Goal: Task Accomplishment & Management: Complete application form

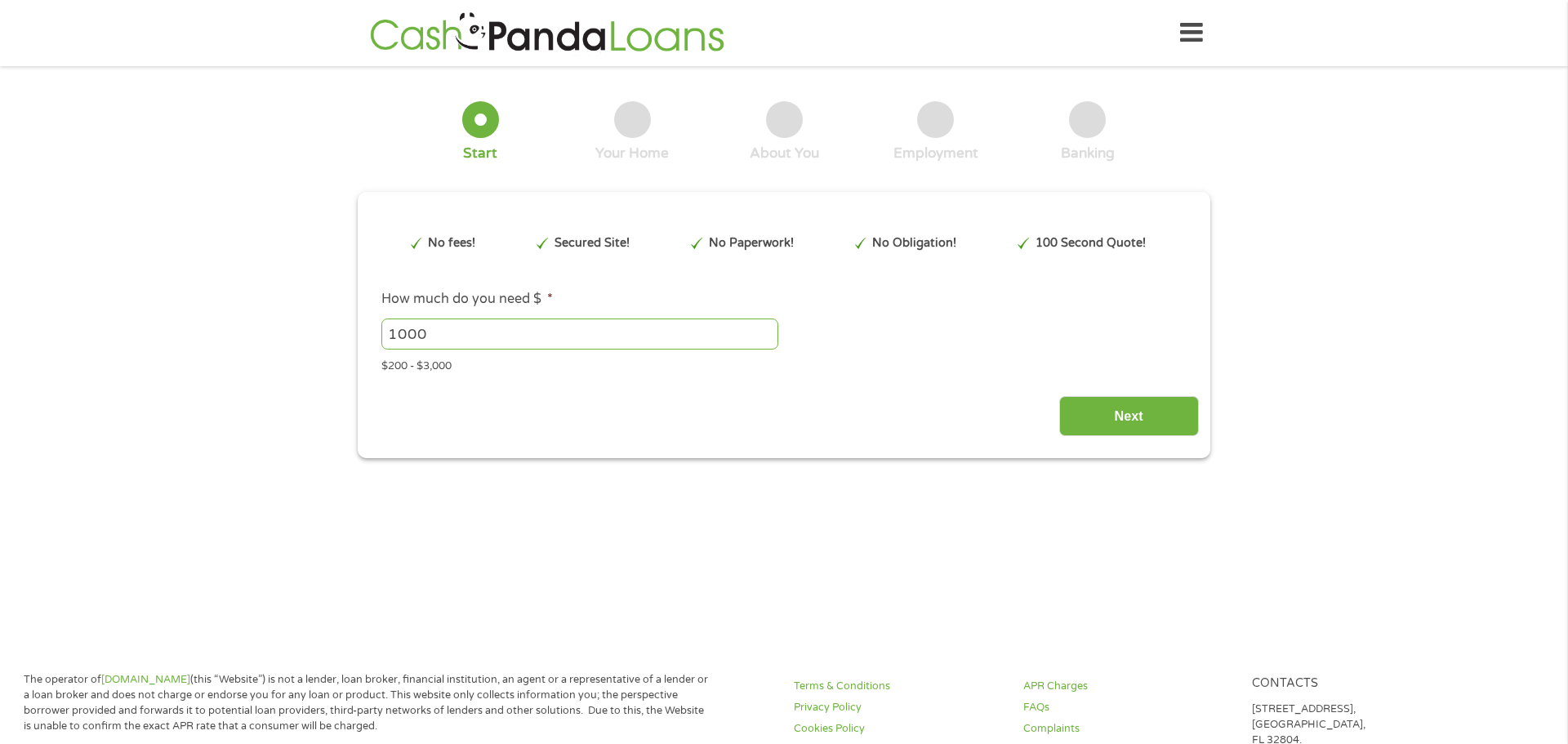
type input "Cj0KCQjw8eTFBhCXARIsAIkiuOwXeC0Fz6QwLEIdDAtKogfgY72FTyxcfcBmnD9qUNl4i7UJBWO-dlc…"
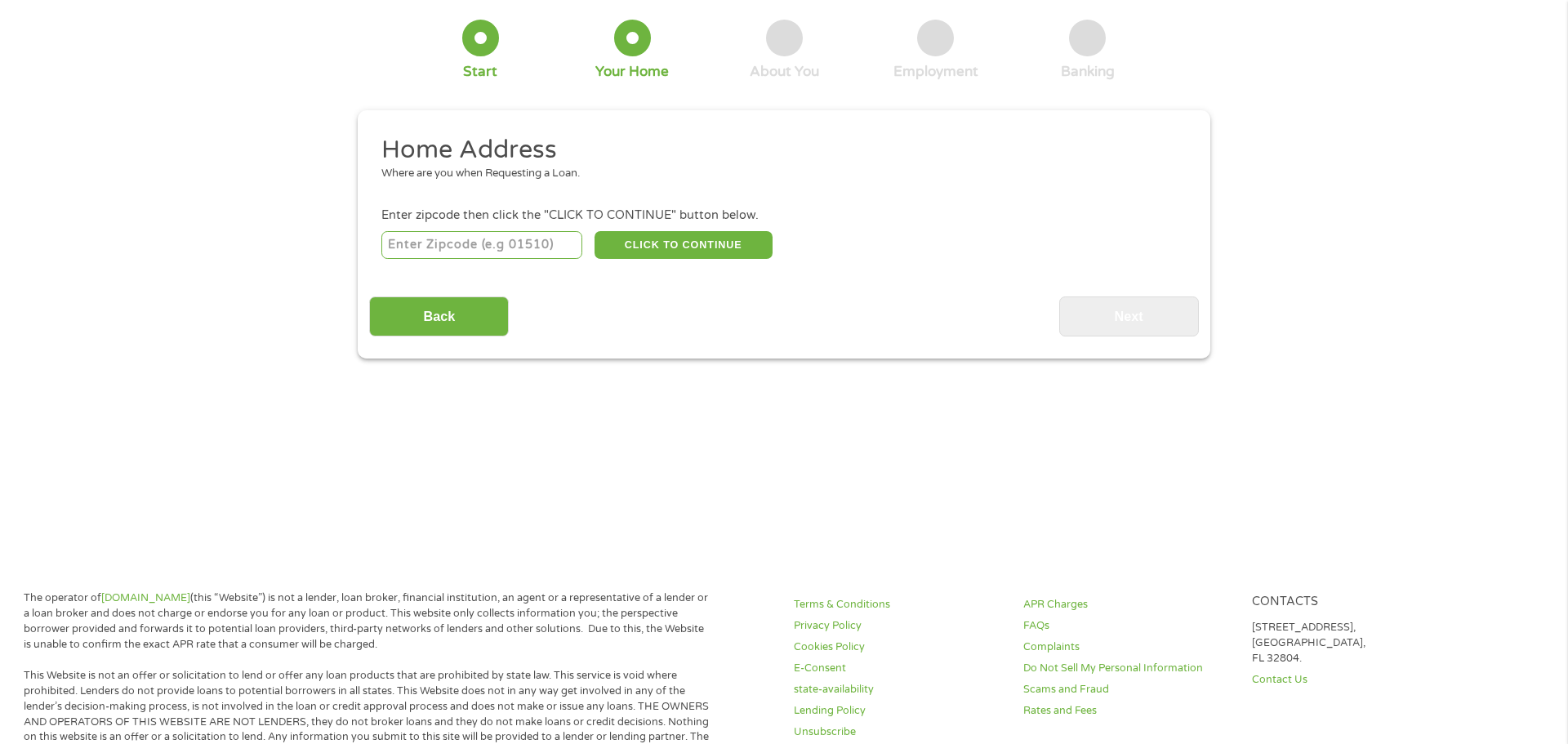
scroll to position [85, 0]
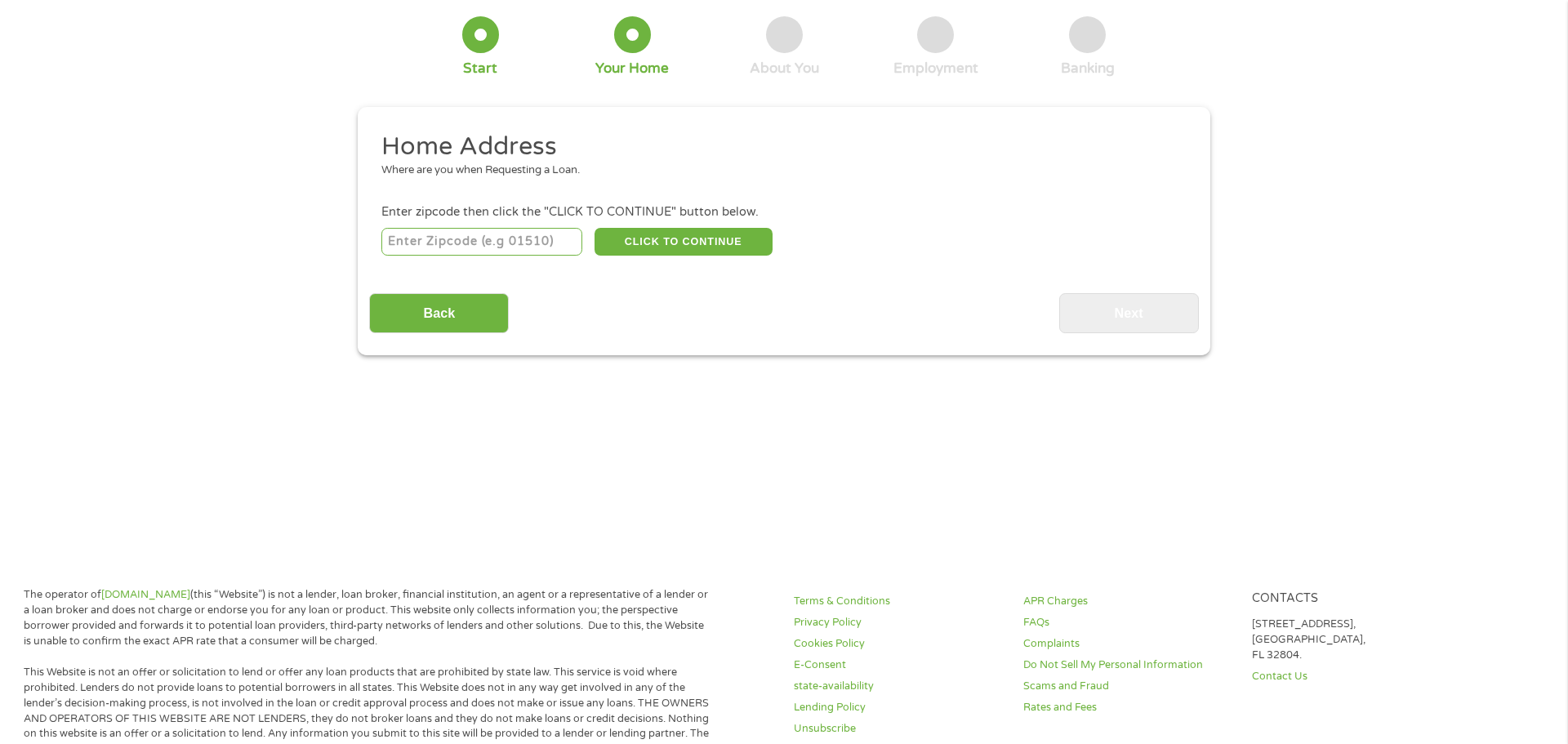
click at [487, 232] on input "number" at bounding box center [482, 241] width 202 height 28
type input "88310"
click at [706, 242] on button "CLICK TO CONTINUE" at bounding box center [684, 241] width 178 height 28
type input "88310"
type input "Alamogordo"
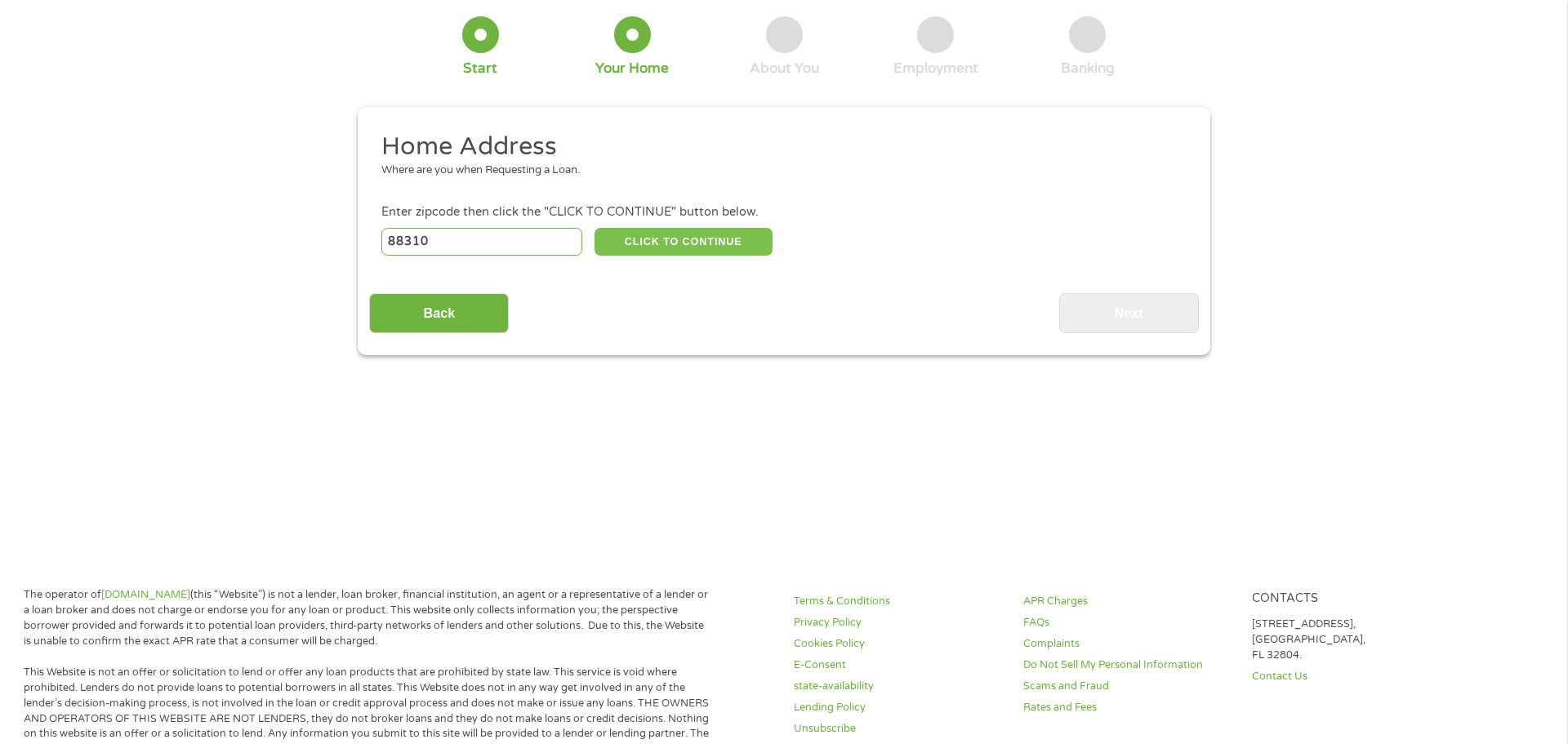
select select "[US_STATE]"
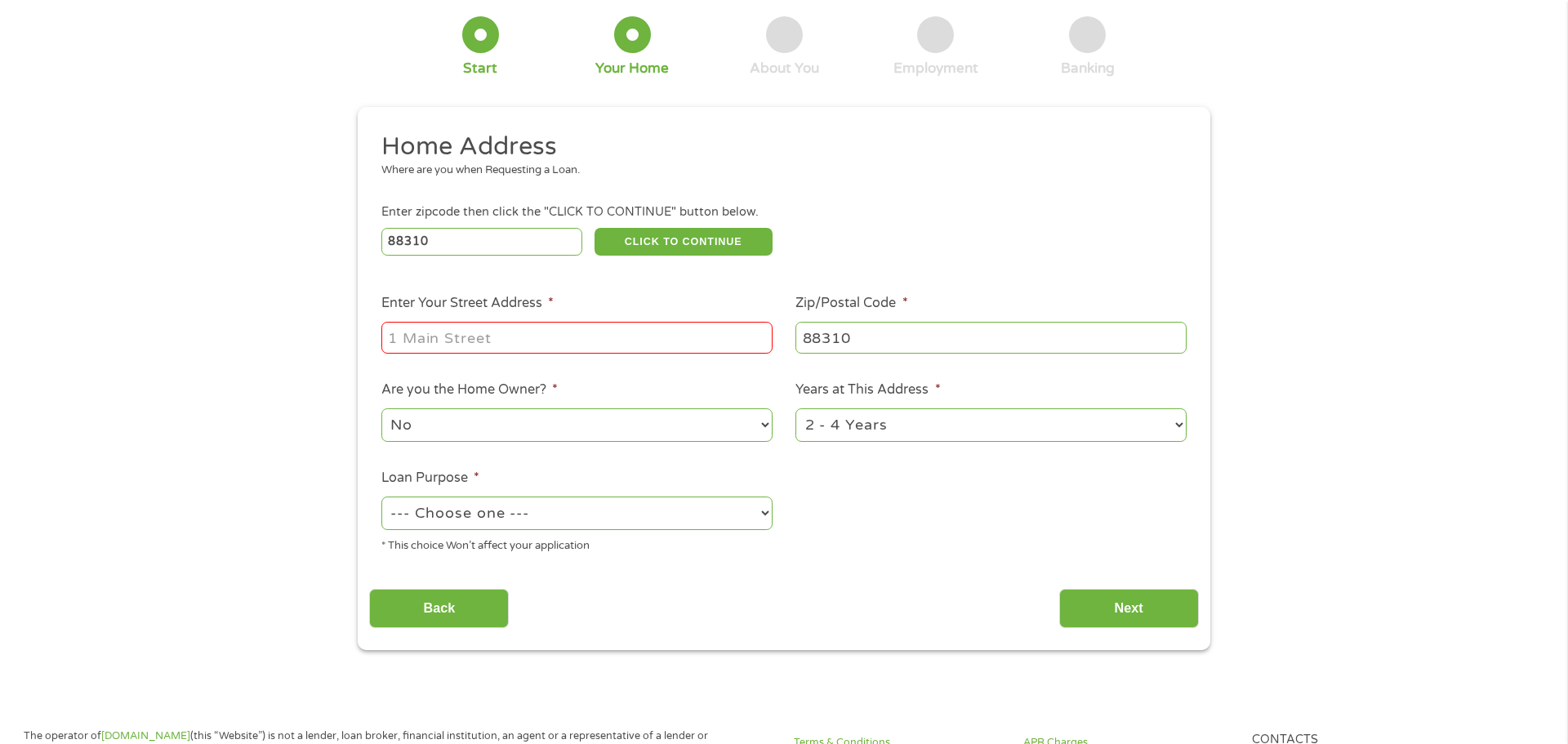
click at [506, 344] on input "Enter Your Street Address *" at bounding box center [577, 337] width 391 height 31
type input "1732 [GEOGRAPHIC_DATA] corte"
click at [629, 520] on select "--- Choose one --- Pay Bills Debt Consolidation Home Improvement Major Purchase…" at bounding box center [577, 513] width 391 height 33
select select "other"
click at [382, 498] on select "--- Choose one --- Pay Bills Debt Consolidation Home Improvement Major Purchase…" at bounding box center [577, 513] width 391 height 33
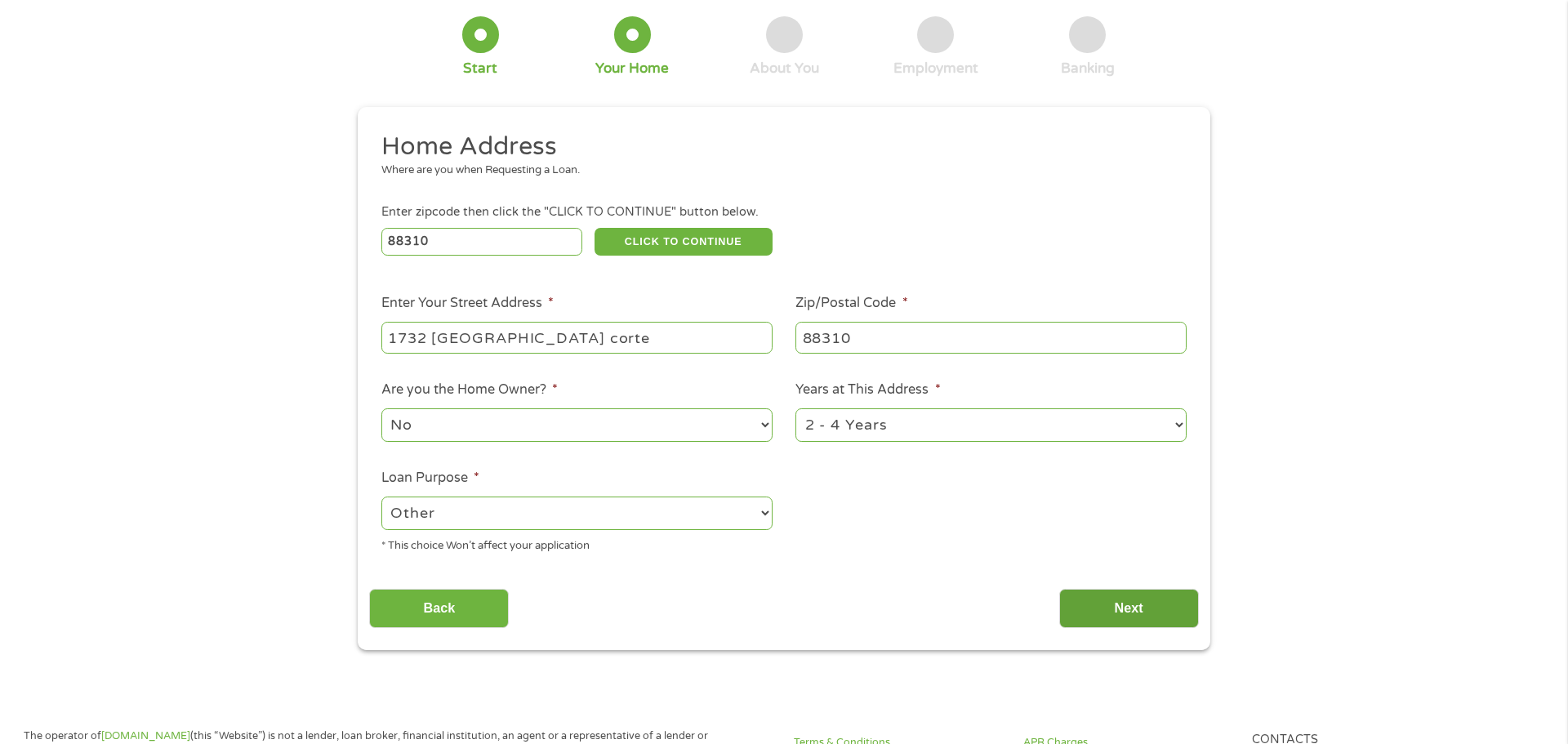
click at [1091, 603] on input "Next" at bounding box center [1129, 609] width 140 height 40
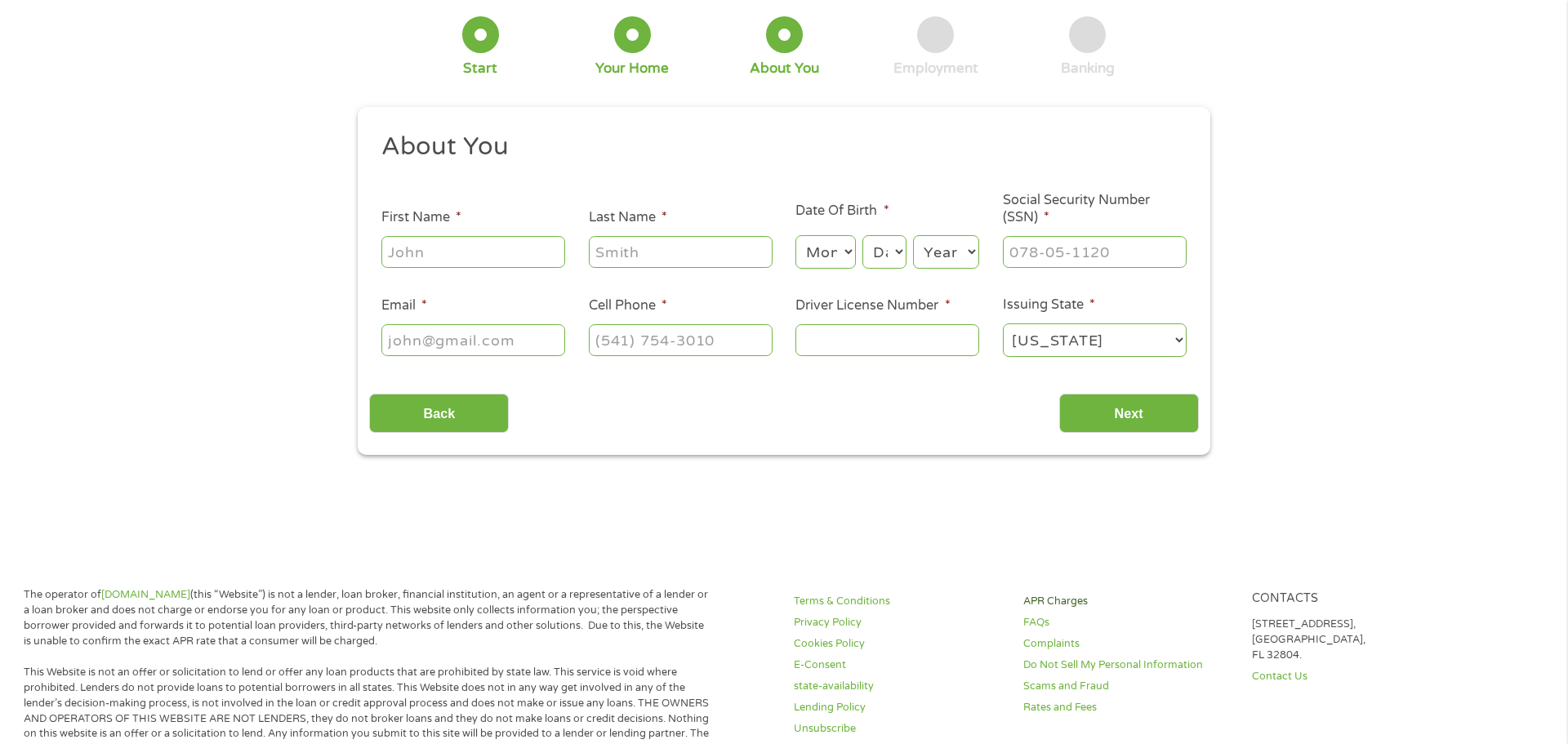
scroll to position [0, 0]
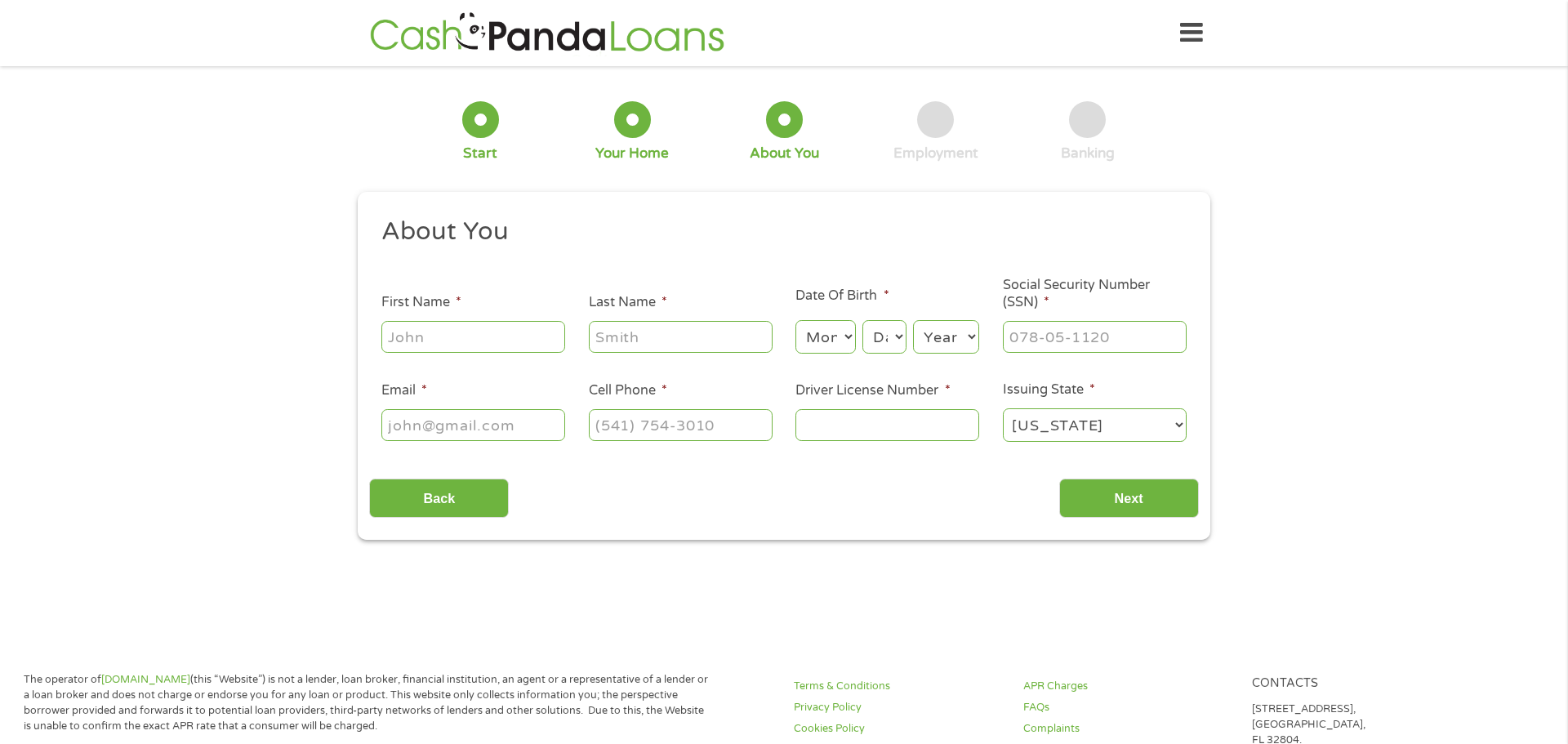
click at [538, 333] on input "First Name *" at bounding box center [474, 337] width 184 height 31
type input "[PERSON_NAME]"
click at [939, 329] on select "Year [DATE] 2006 2005 2004 2003 2002 2001 2000 1999 1998 1997 1996 1995 1994 19…" at bounding box center [946, 337] width 66 height 33
click at [846, 338] on select "Month 1 2 3 4 5 6 7 8 9 10 11 12" at bounding box center [826, 337] width 59 height 33
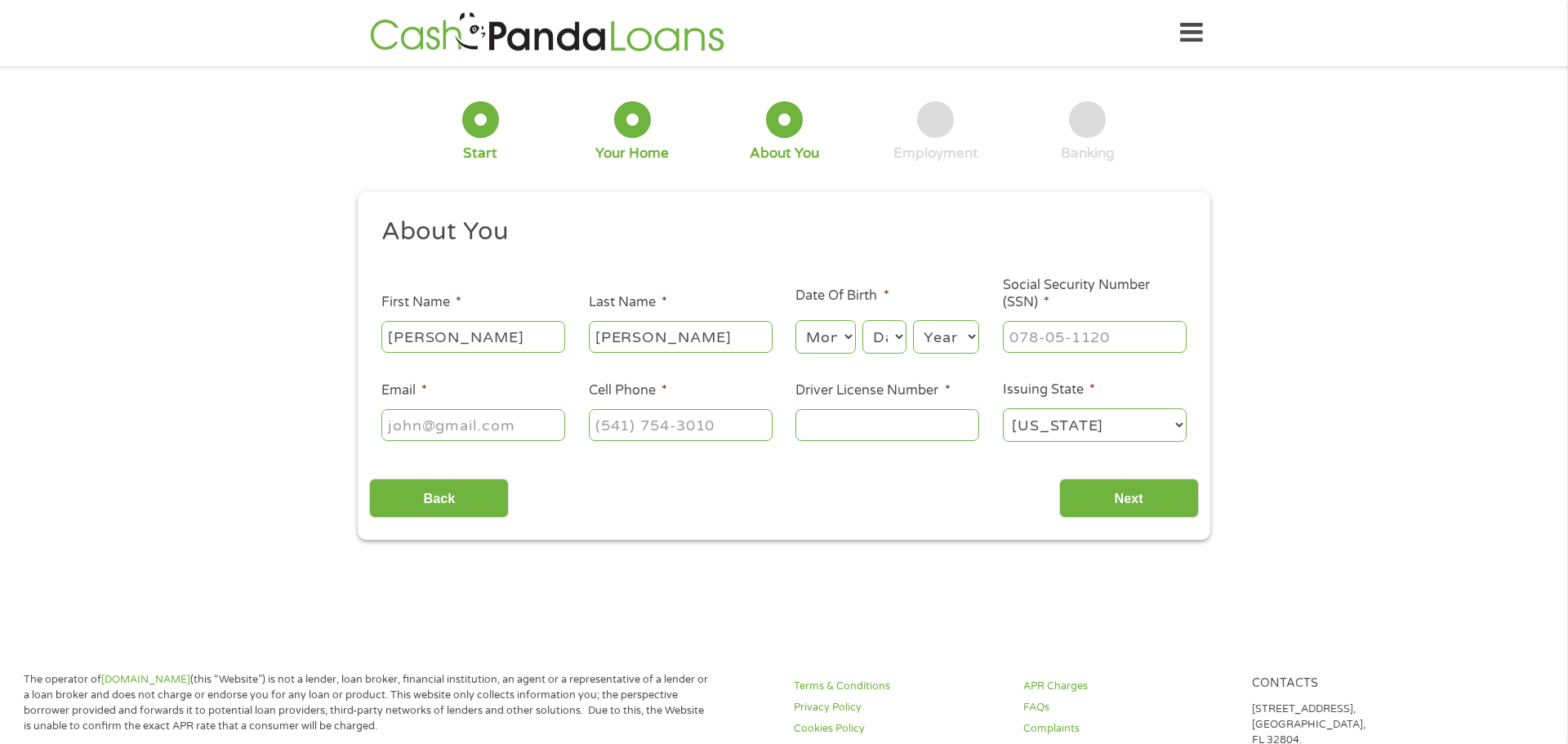
select select "7"
click at [796, 320] on select "Month 1 2 3 4 5 6 7 8 9 10 11 12" at bounding box center [826, 337] width 59 height 33
click at [894, 339] on select "Day 1 2 3 4 5 6 7 8 9 10 11 12 13 14 15 16 17 18 19 20 21 22 23 24 25 26 27 28 …" at bounding box center [885, 337] width 44 height 33
select select "6"
click at [863, 320] on select "Day 1 2 3 4 5 6 7 8 9 10 11 12 13 14 15 16 17 18 19 20 21 22 23 24 25 26 27 28 …" at bounding box center [885, 337] width 44 height 33
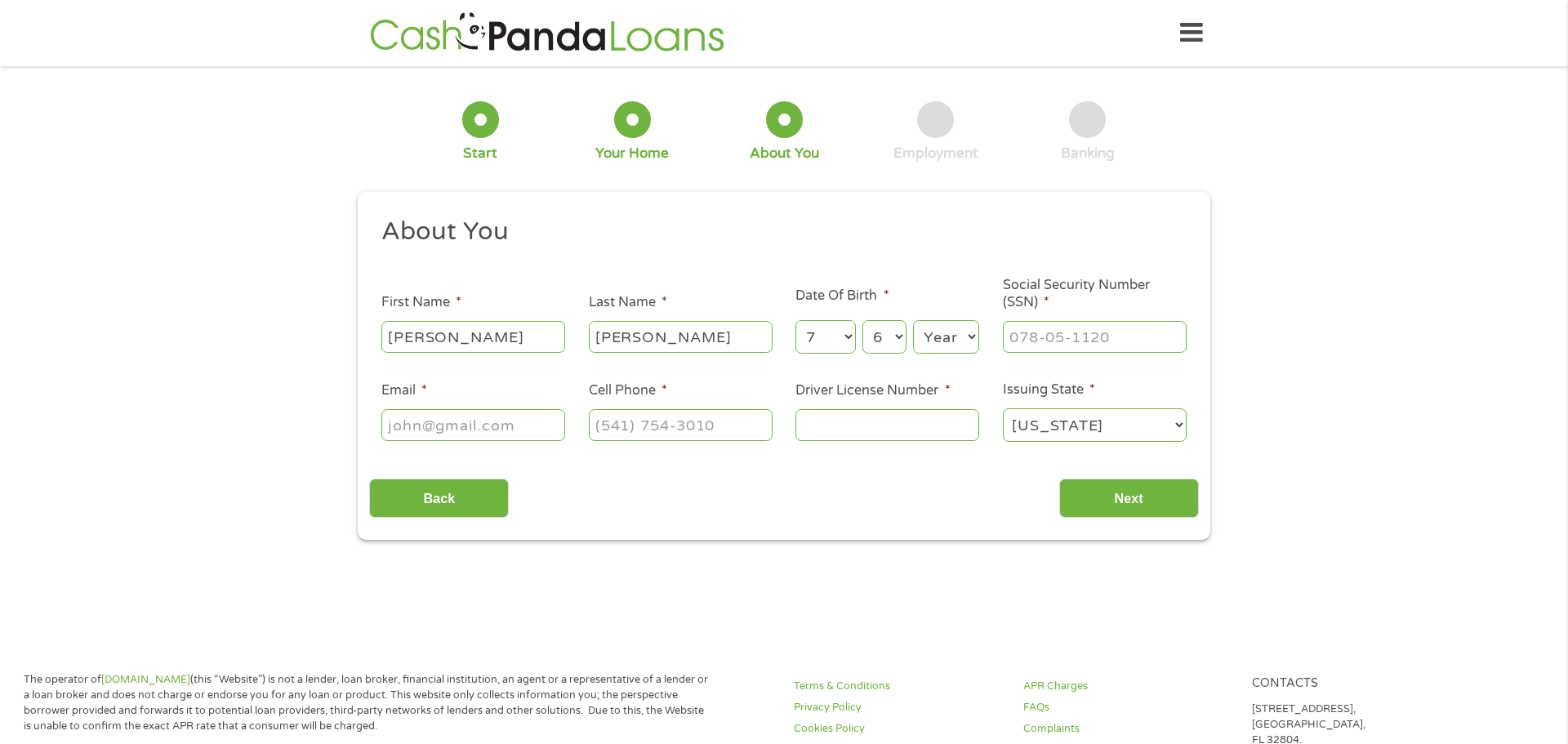
click at [936, 340] on select "Year [DATE] 2006 2005 2004 2003 2002 2001 2000 1999 1998 1997 1996 1995 1994 19…" at bounding box center [946, 337] width 66 height 33
select select "1988"
click at [914, 320] on select "Year [DATE] 2006 2005 2004 2003 2002 2001 2000 1999 1998 1997 1996 1995 1994 19…" at bounding box center [946, 337] width 66 height 33
click at [1052, 342] on input "___-__-____" at bounding box center [1095, 337] width 184 height 31
type input "585-75-7149"
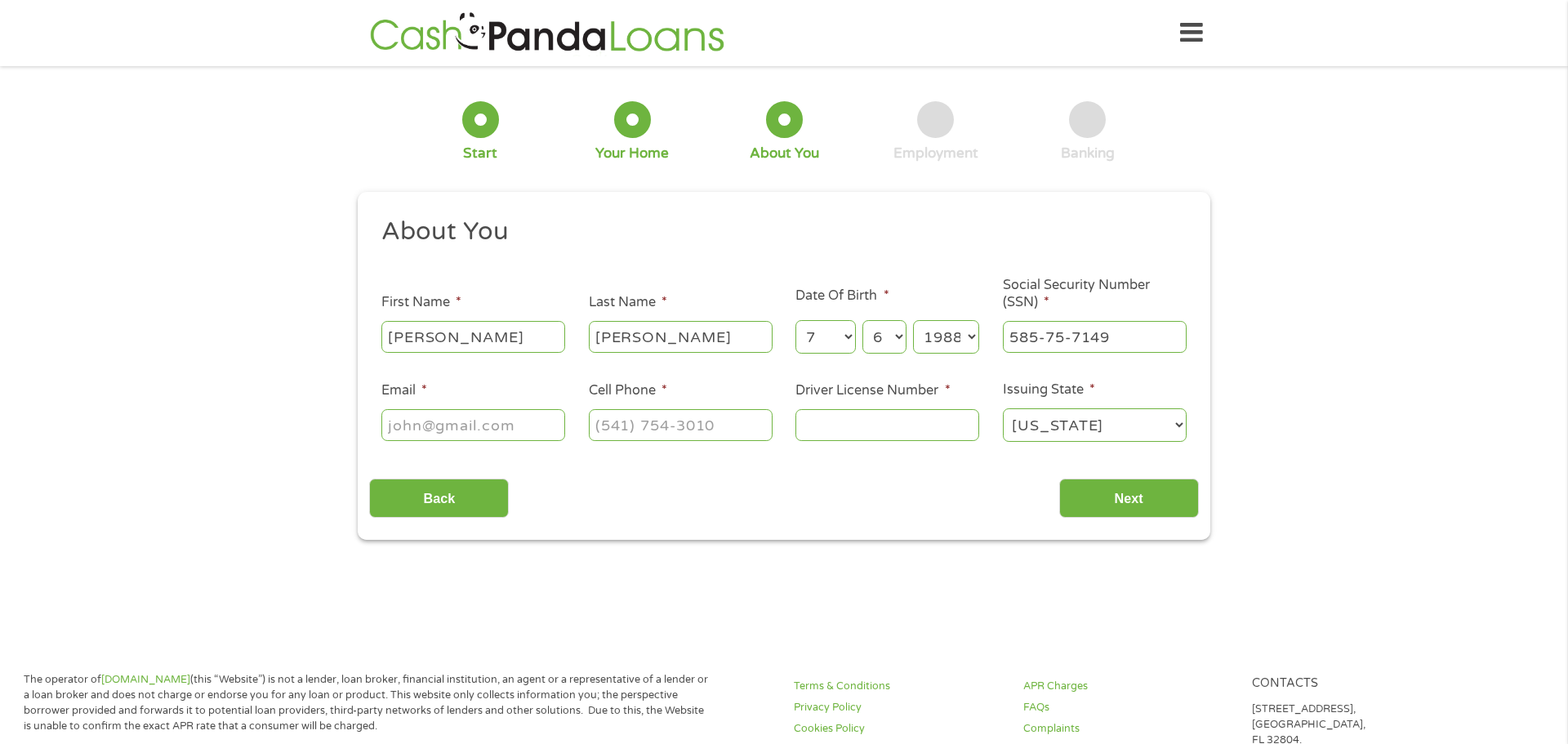
click at [502, 425] on input "Email *" at bounding box center [474, 425] width 184 height 31
type input "[EMAIL_ADDRESS][DOMAIN_NAME]"
click at [601, 422] on input "(___) ___-____" at bounding box center [681, 425] width 184 height 31
type input "[PHONE_NUMBER]"
click at [822, 412] on input "Driver License Number *" at bounding box center [888, 425] width 184 height 31
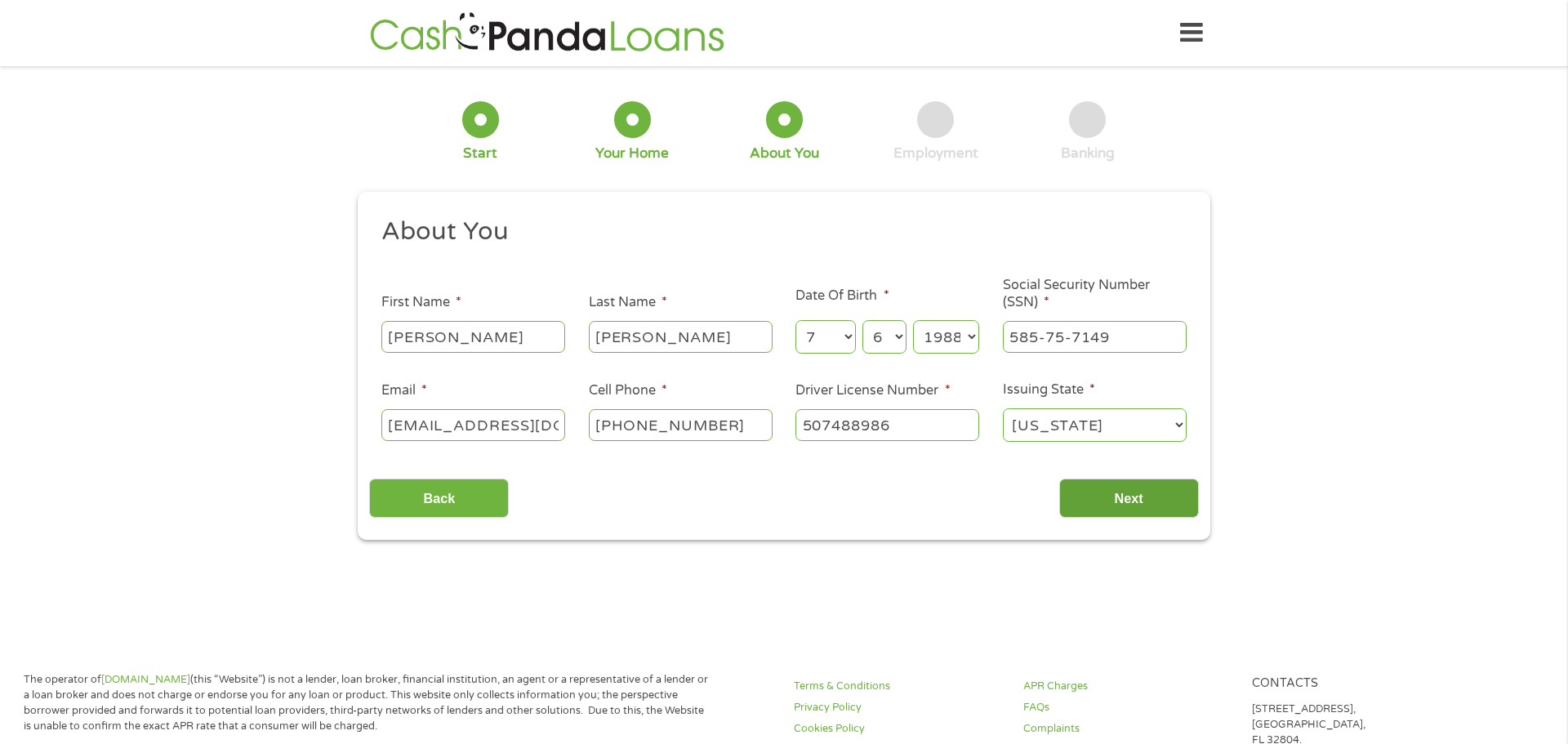
type input "507488986"
click at [1115, 510] on input "Next" at bounding box center [1129, 498] width 140 height 40
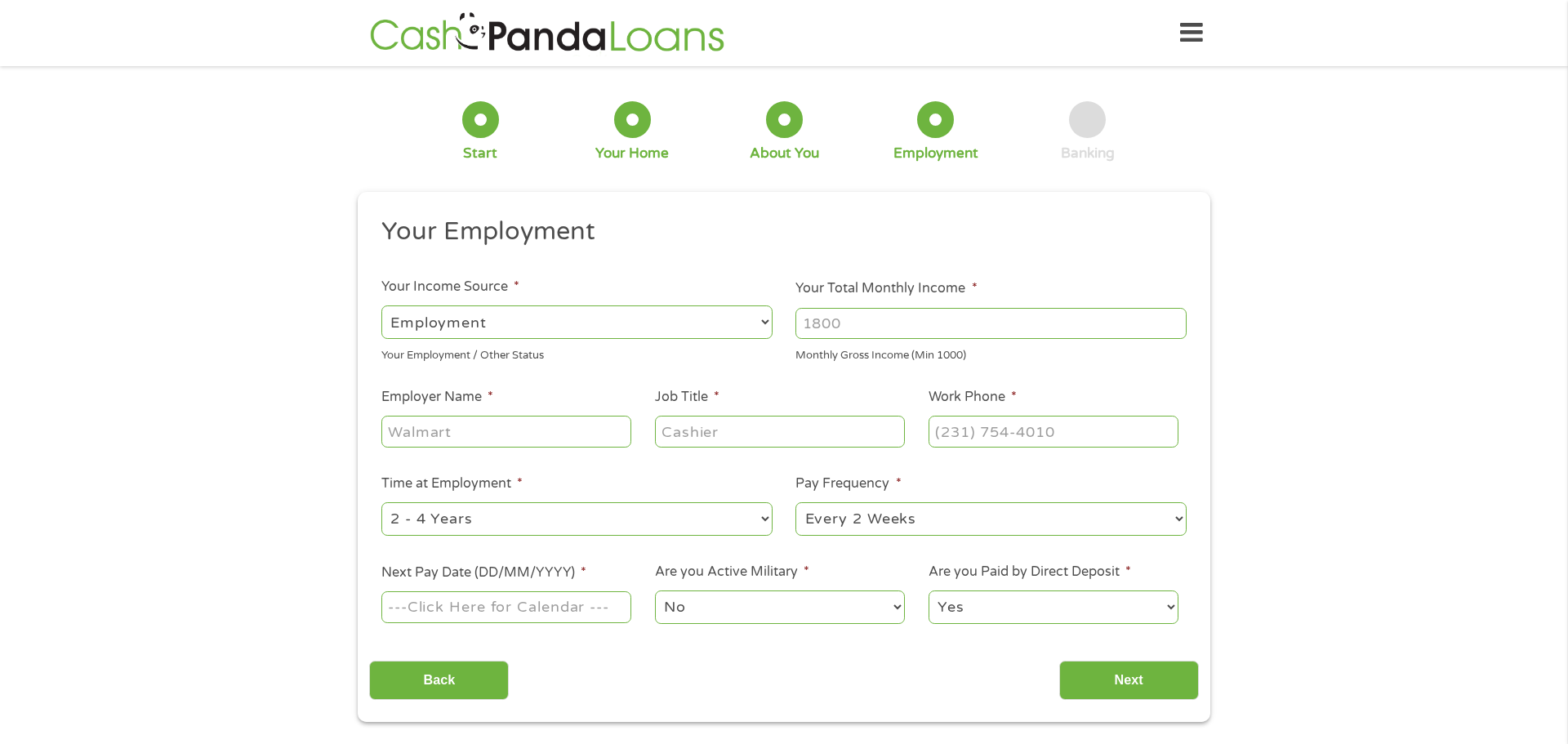
scroll to position [7, 7]
click at [956, 328] on input "Your Total Monthly Income *" at bounding box center [991, 323] width 391 height 31
type input "3000"
click at [556, 439] on input "Employer Name *" at bounding box center [506, 431] width 250 height 31
type input "childrens world"
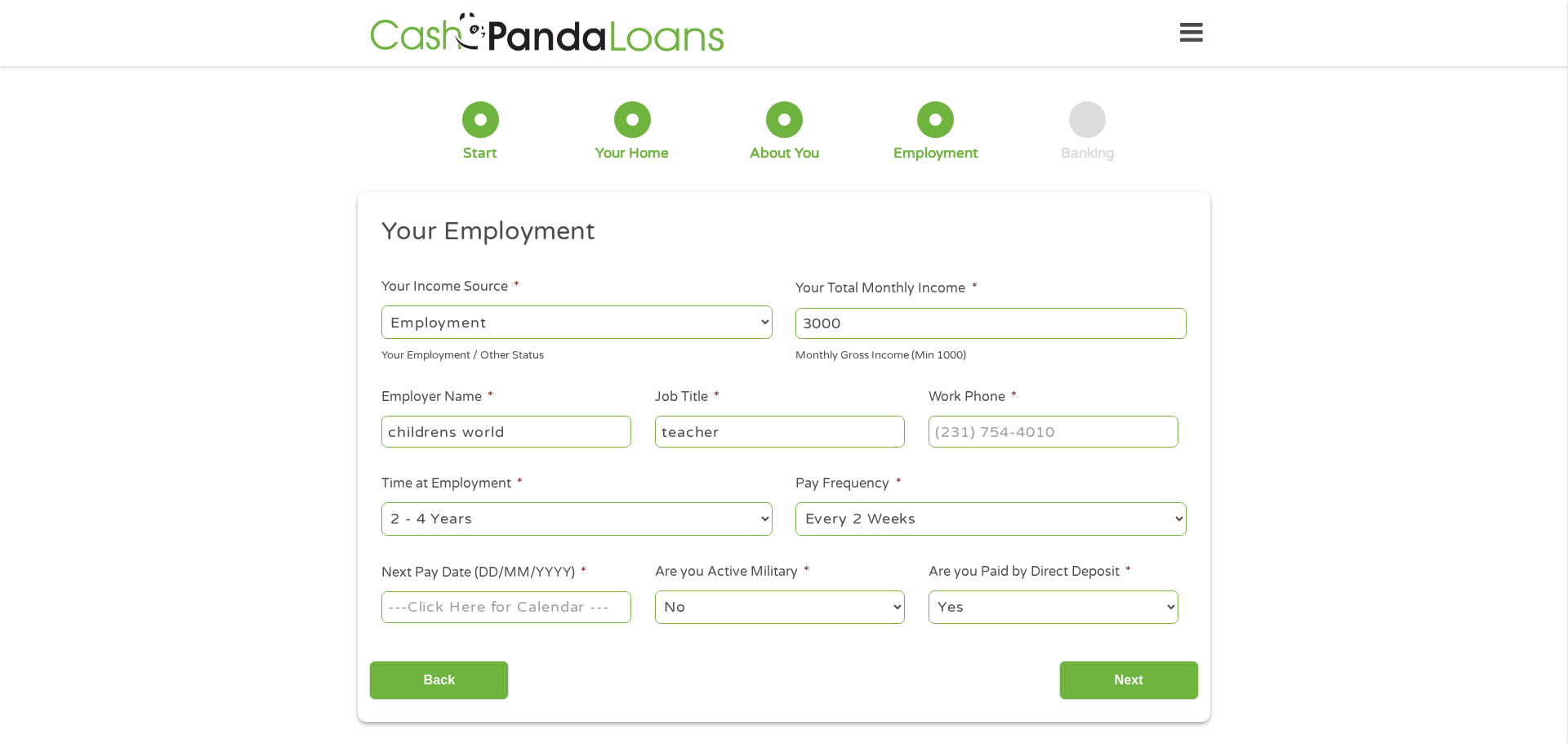
type input "teacher"
type input "[PHONE_NUMBER]"
click at [838, 516] on select "--- Choose one --- Every 2 Weeks Every Week Monthly Semi-Monthly" at bounding box center [991, 518] width 391 height 33
select select "semimonthly"
click at [796, 502] on select "--- Choose one --- Every 2 Weeks Every Week Monthly Semi-Monthly" at bounding box center [991, 518] width 391 height 33
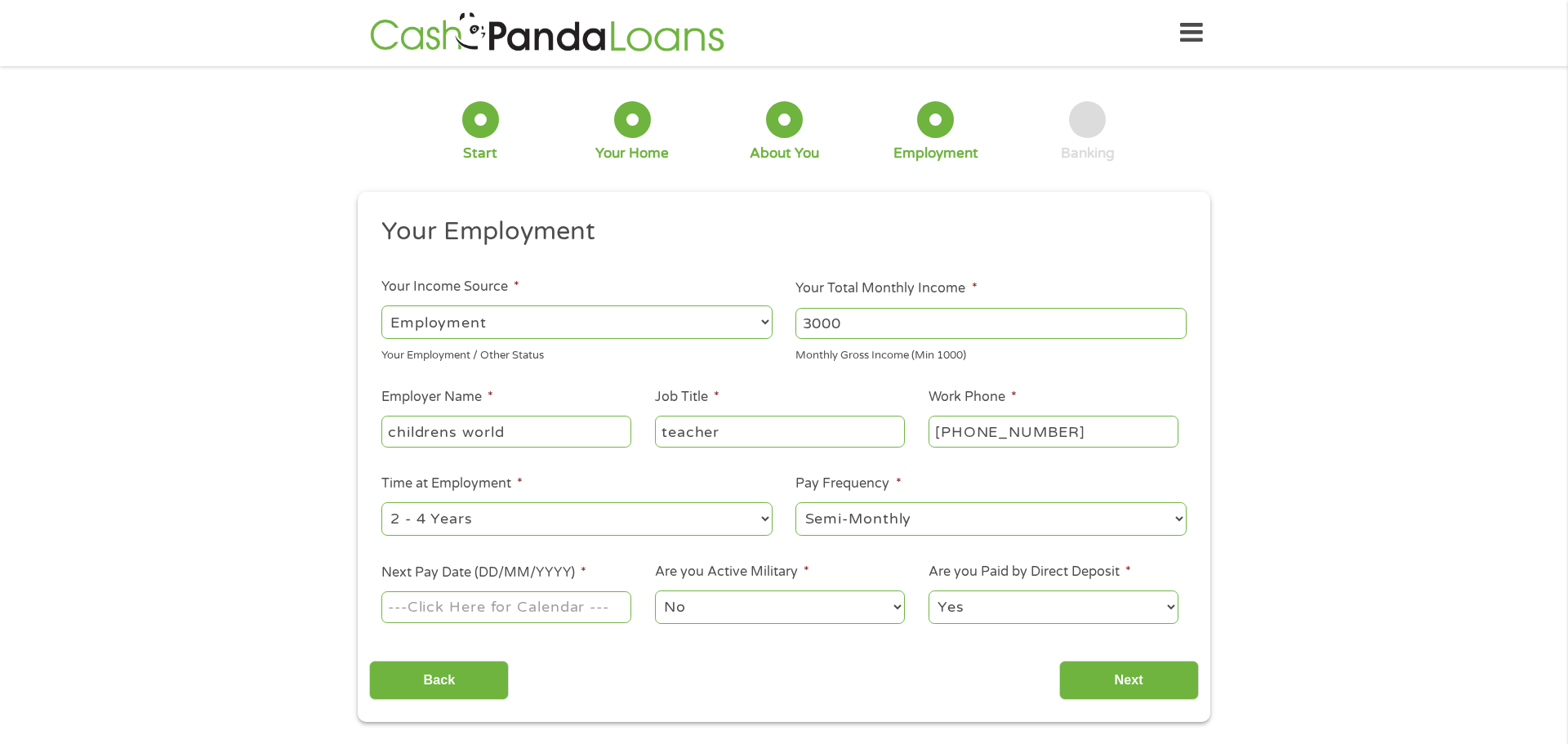
click at [407, 600] on input "Next Pay Date (DD/MM/YYYY) *" at bounding box center [506, 606] width 250 height 31
type input "[DATE]"
click at [1126, 683] on input "Next" at bounding box center [1129, 681] width 140 height 40
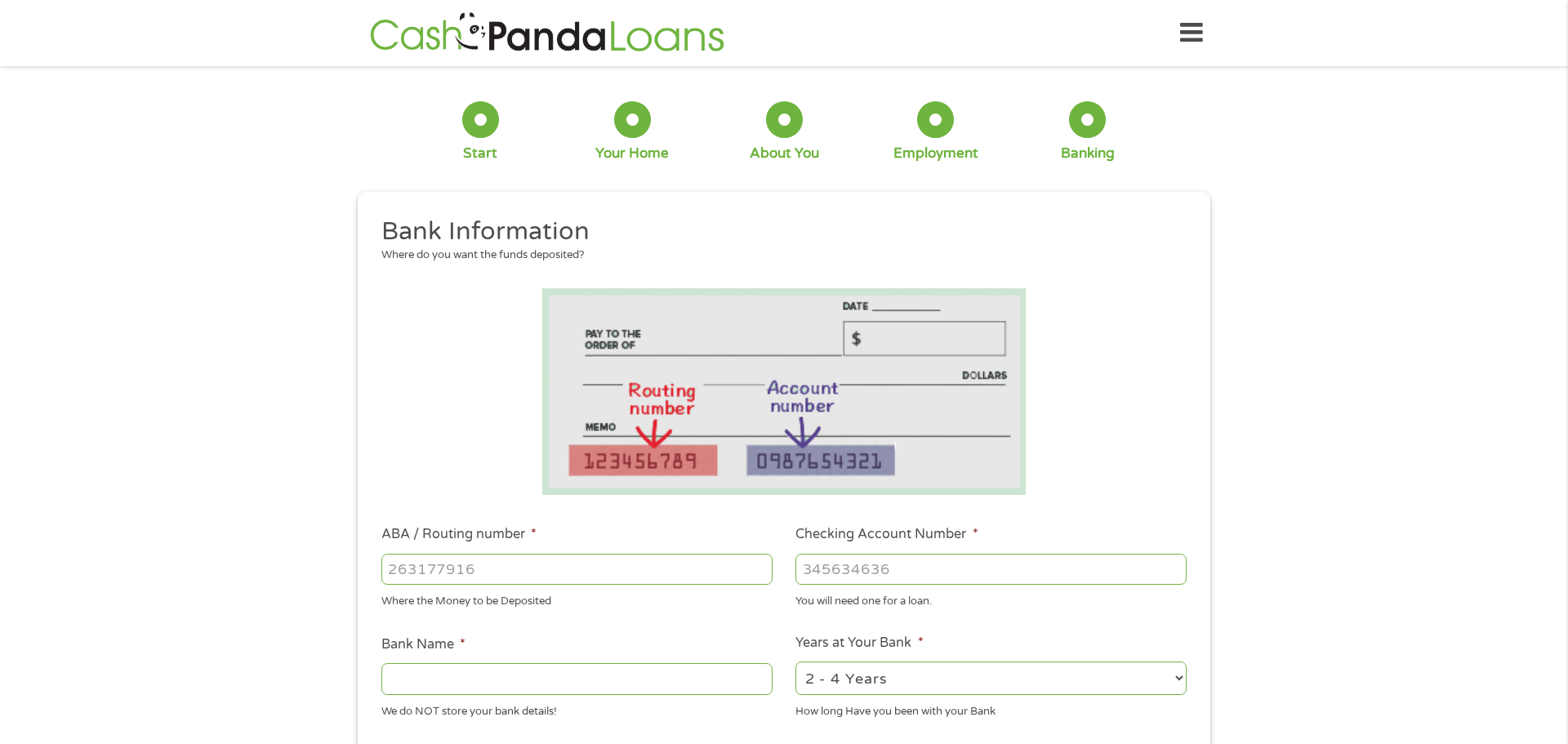
click at [616, 569] on input "ABA / Routing number *" at bounding box center [577, 569] width 391 height 31
type input "312270010"
type input "[PERSON_NAME] FCU"
type input "312270010"
click at [938, 567] on input "Checking Account Number *" at bounding box center [991, 569] width 391 height 31
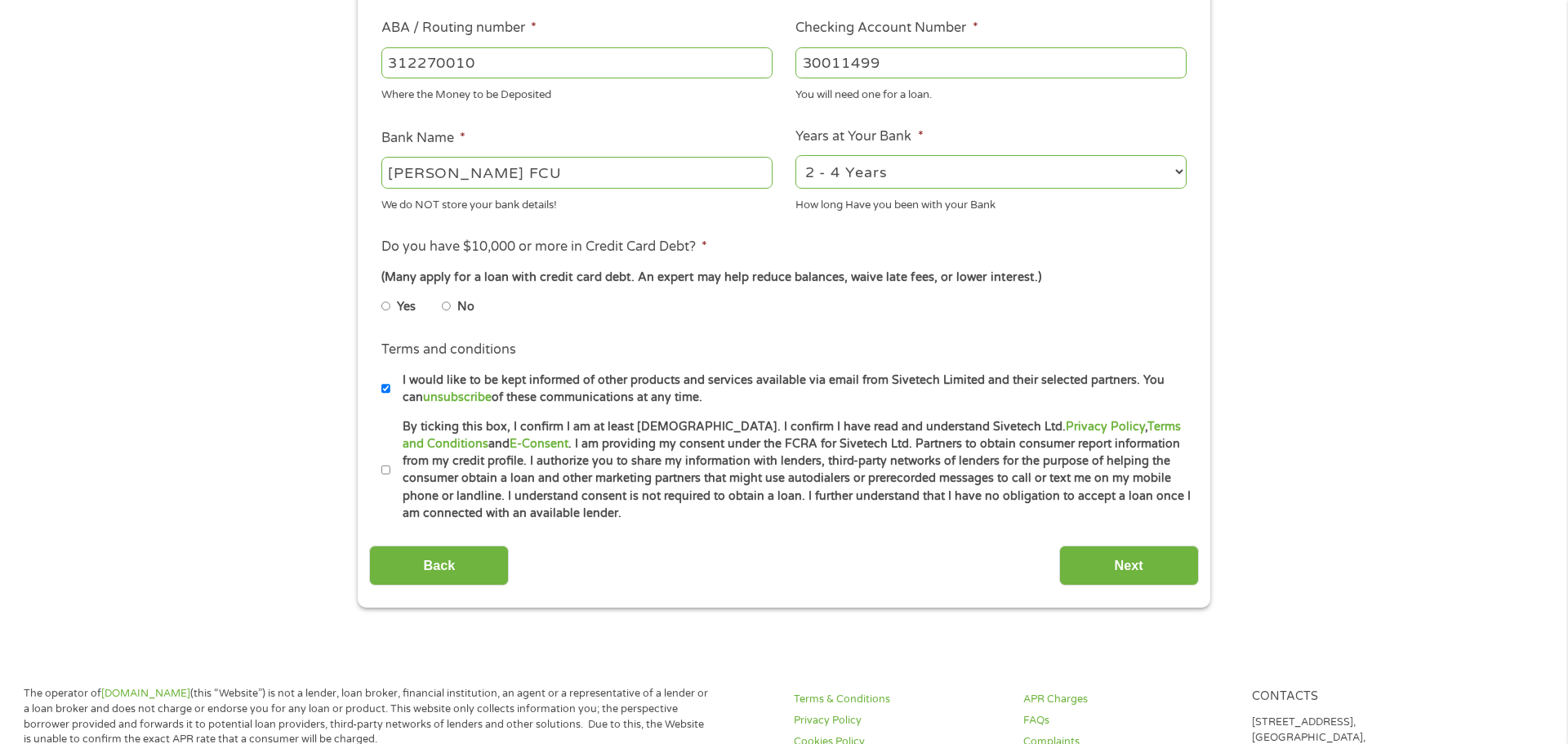
scroll to position [509, 0]
type input "30011499"
click at [446, 305] on input "No" at bounding box center [447, 303] width 10 height 26
radio input "true"
click at [1110, 561] on input "Next" at bounding box center [1129, 563] width 140 height 40
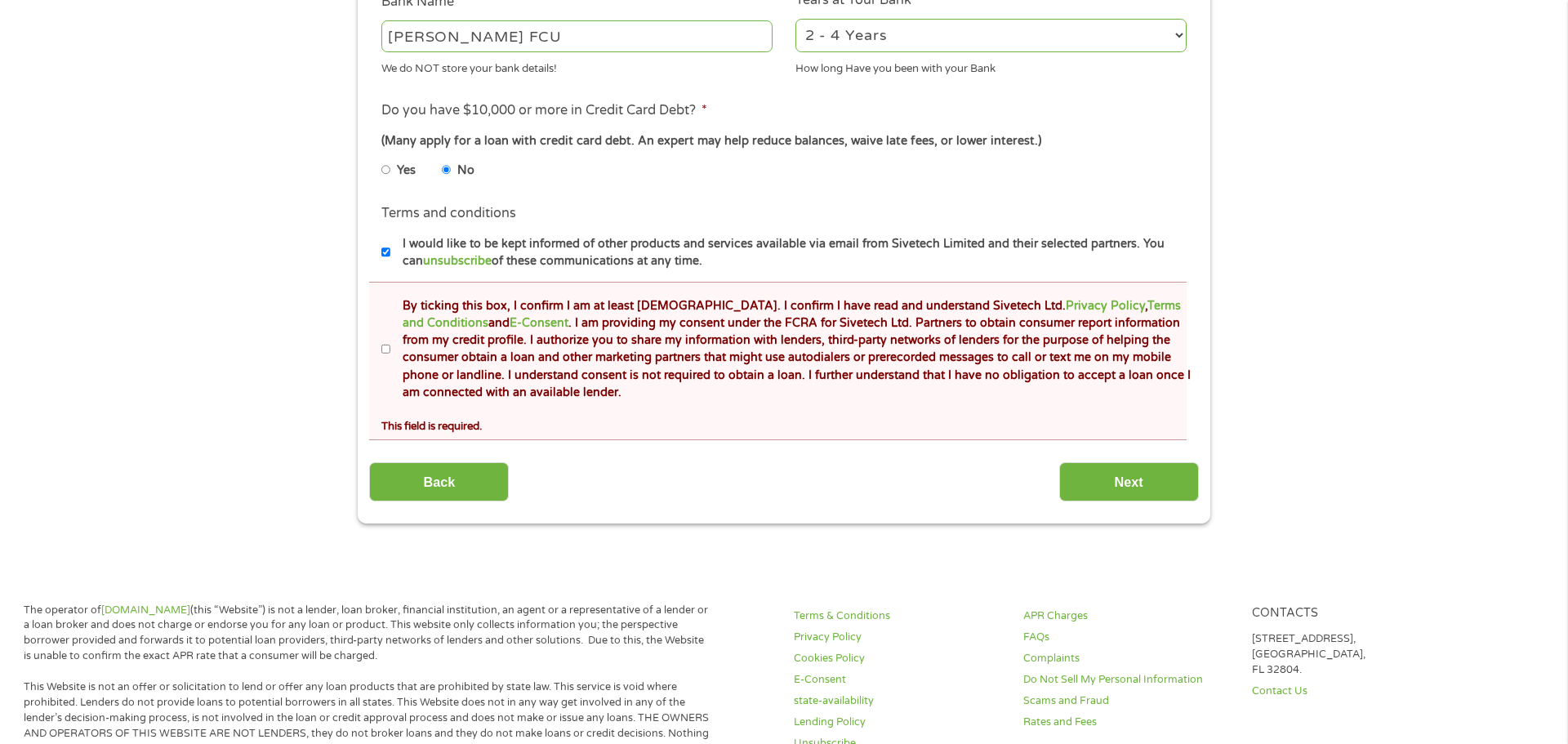
scroll to position [734, 0]
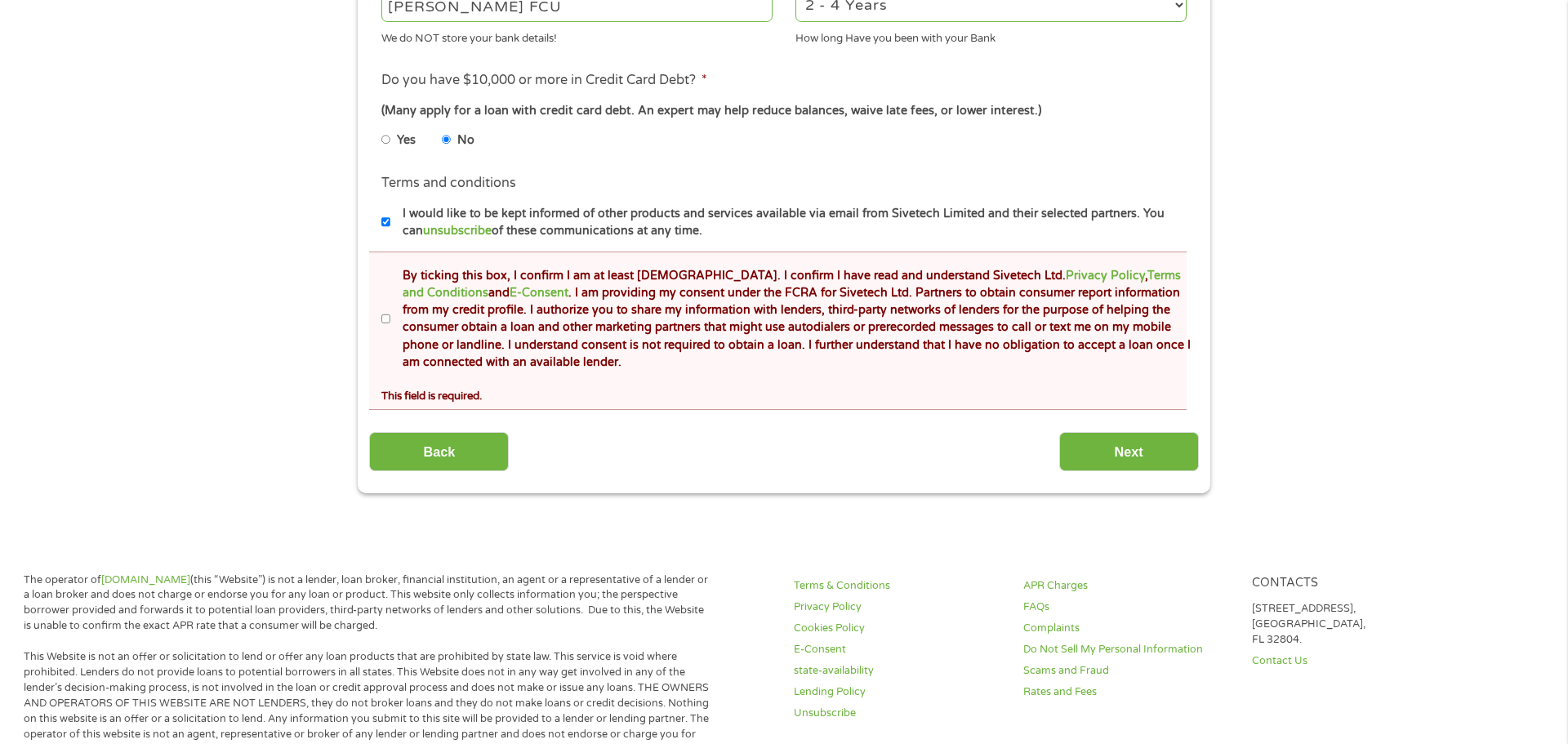
click at [384, 223] on input "I would like to be kept informed of other products and services available via e…" at bounding box center [386, 222] width 10 height 26
checkbox input "false"
click at [382, 324] on input "By ticking this box, I confirm I am at least [DEMOGRAPHIC_DATA]. I confirm I ha…" at bounding box center [386, 318] width 10 height 26
checkbox input "true"
click at [1081, 447] on input "Next" at bounding box center [1129, 452] width 140 height 40
